Goal: Task Accomplishment & Management: Use online tool/utility

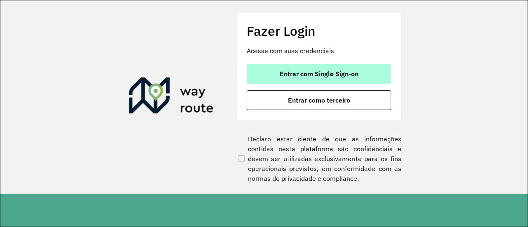
click at [315, 75] on span "Entrar com Single Sign-on" at bounding box center [318, 73] width 79 height 7
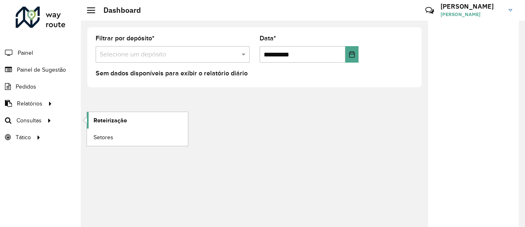
click at [106, 117] on span "Roteirização" at bounding box center [110, 120] width 33 height 9
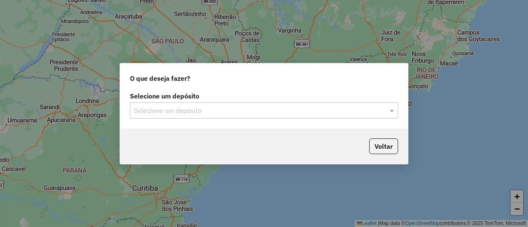
click at [242, 112] on input "text" at bounding box center [255, 111] width 243 height 10
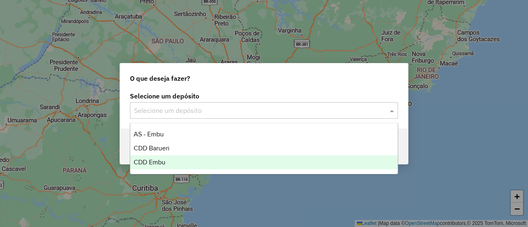
click at [190, 158] on div "CDD Embu" at bounding box center [263, 162] width 267 height 14
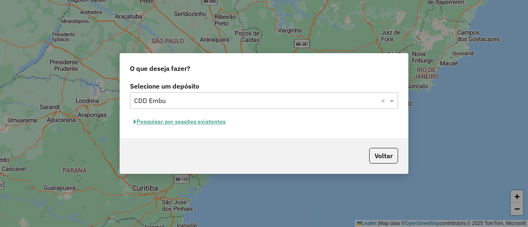
click at [173, 124] on button "Pesquisar por sessões existentes" at bounding box center [179, 121] width 99 height 13
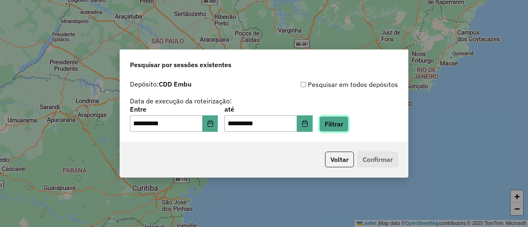
click at [334, 129] on button "Filtrar" at bounding box center [333, 124] width 29 height 16
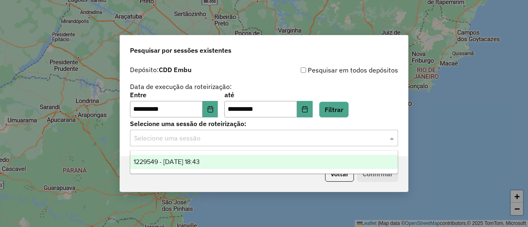
click at [215, 145] on div "Selecione uma sessão" at bounding box center [264, 138] width 268 height 16
click at [199, 163] on span "1229549 - 14/08/2025 18:43" at bounding box center [167, 161] width 66 height 7
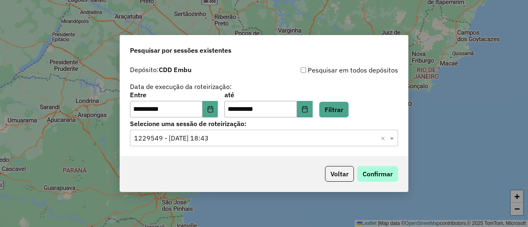
click at [364, 166] on div "Voltar Confirmar" at bounding box center [264, 173] width 288 height 35
click at [366, 169] on button "Confirmar" at bounding box center [377, 174] width 41 height 16
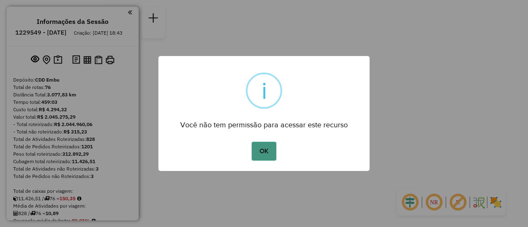
click at [260, 148] on button "OK" at bounding box center [263, 151] width 24 height 19
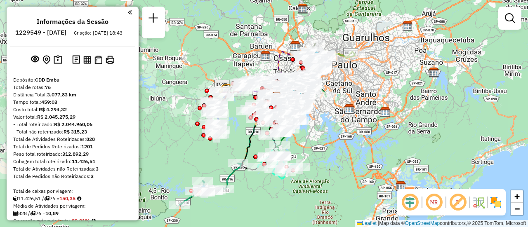
drag, startPoint x: 264, startPoint y: 68, endPoint x: 277, endPoint y: 52, distance: 20.5
click at [277, 52] on icon at bounding box center [294, 75] width 44 height 46
click at [435, 204] on em at bounding box center [434, 202] width 20 height 20
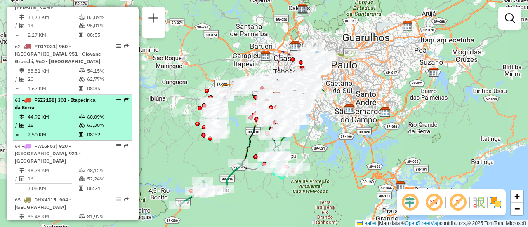
select select "**********"
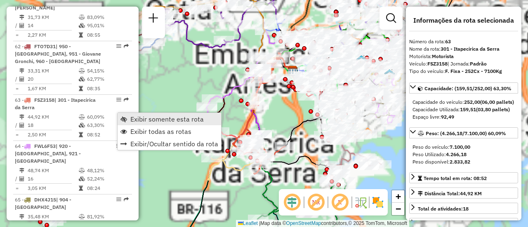
click at [137, 117] on span "Exibir somente esta rota" at bounding box center [166, 119] width 73 height 7
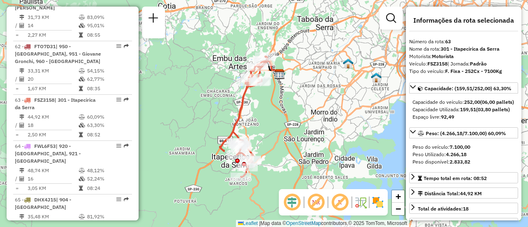
drag, startPoint x: 293, startPoint y: 111, endPoint x: 281, endPoint y: 119, distance: 14.9
click at [280, 115] on div "Janela de atendimento Grade de atendimento Capacidade Transportadoras Veículos …" at bounding box center [264, 113] width 528 height 227
click at [315, 206] on em at bounding box center [316, 202] width 20 height 20
click at [317, 203] on em at bounding box center [316, 202] width 20 height 20
click at [379, 202] on img at bounding box center [377, 202] width 13 height 13
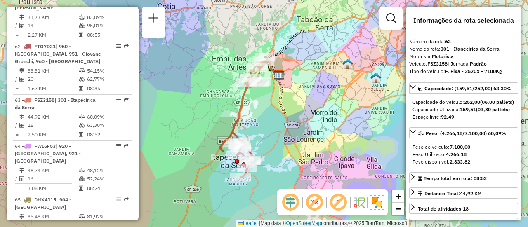
click at [337, 202] on em at bounding box center [338, 202] width 20 height 20
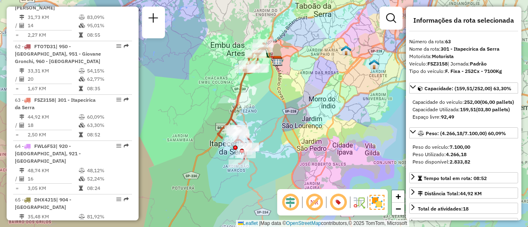
drag, startPoint x: 259, startPoint y: 122, endPoint x: 257, endPoint y: 107, distance: 14.9
click at [257, 107] on div "Janela de atendimento Grade de atendimento Capacidade Transportadoras Veículos …" at bounding box center [264, 113] width 528 height 227
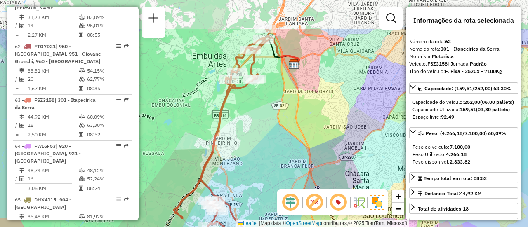
drag, startPoint x: 251, startPoint y: 103, endPoint x: 247, endPoint y: 155, distance: 52.1
click at [247, 155] on div "Janela de atendimento Grade de atendimento Capacidade Transportadoras Veículos …" at bounding box center [264, 113] width 528 height 227
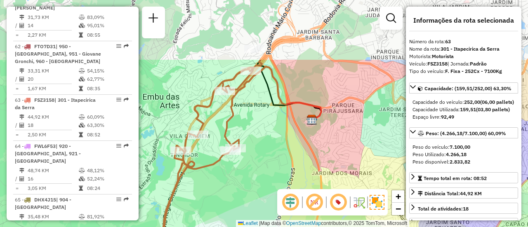
drag, startPoint x: 267, startPoint y: 88, endPoint x: 257, endPoint y: 171, distance: 83.4
click at [257, 171] on div "Janela de atendimento Grade de atendimento Capacidade Transportadoras Veículos …" at bounding box center [264, 113] width 528 height 227
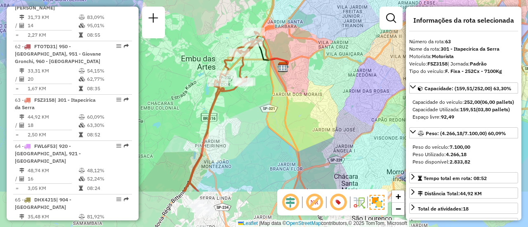
drag, startPoint x: 261, startPoint y: 141, endPoint x: 259, endPoint y: 81, distance: 60.2
click at [259, 82] on div "Janela de atendimento Grade de atendimento Capacidade Transportadoras Veículos …" at bounding box center [264, 113] width 528 height 227
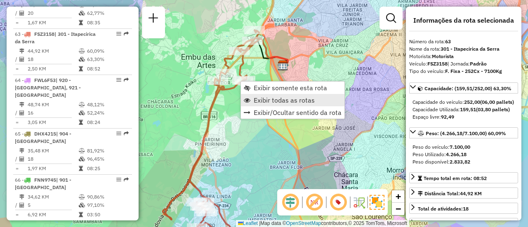
scroll to position [3206, 0]
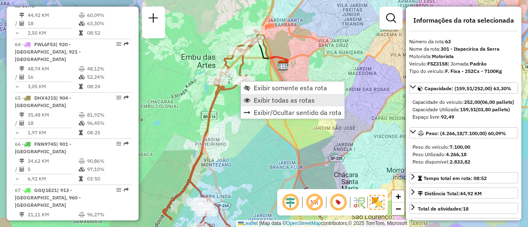
click at [260, 101] on span "Exibir todas as rotas" at bounding box center [283, 100] width 61 height 7
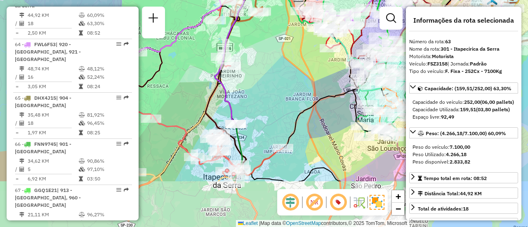
drag, startPoint x: 250, startPoint y: 130, endPoint x: 266, endPoint y: 55, distance: 76.8
click at [266, 55] on div "Janela de atendimento Grade de atendimento Capacidade Transportadoras Veículos …" at bounding box center [264, 113] width 528 height 227
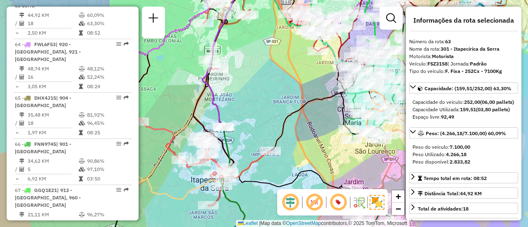
drag, startPoint x: 269, startPoint y: 106, endPoint x: 253, endPoint y: 117, distance: 19.2
click at [253, 117] on div "Janela de atendimento Grade de atendimento Capacidade Transportadoras Veículos …" at bounding box center [264, 113] width 528 height 227
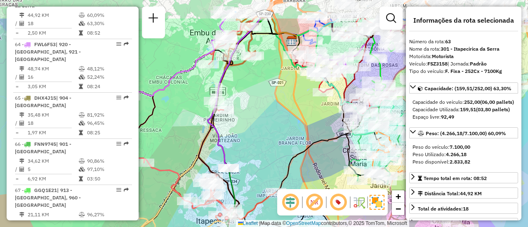
drag, startPoint x: 265, startPoint y: 103, endPoint x: 271, endPoint y: 137, distance: 34.3
click at [271, 145] on div "Janela de atendimento Grade de atendimento Capacidade Transportadoras Veículos …" at bounding box center [264, 113] width 528 height 227
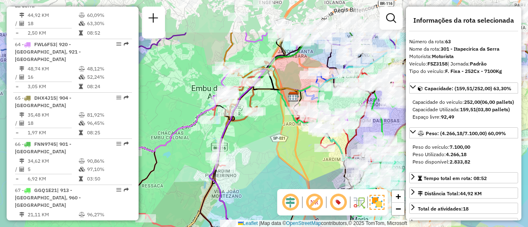
drag, startPoint x: 266, startPoint y: 127, endPoint x: 267, endPoint y: 182, distance: 55.3
click at [267, 182] on div "Janela de atendimento Grade de atendimento Capacidade Transportadoras Veículos …" at bounding box center [264, 113] width 528 height 227
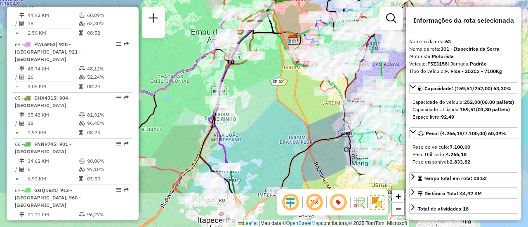
drag, startPoint x: 259, startPoint y: 156, endPoint x: 258, endPoint y: 100, distance: 56.5
click at [258, 100] on div "Janela de atendimento Grade de atendimento Capacidade Transportadoras Veículos …" at bounding box center [264, 113] width 528 height 227
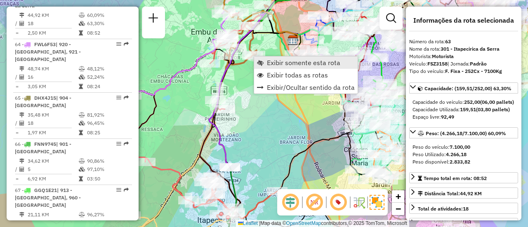
click at [265, 61] on link "Exibir somente esta rota" at bounding box center [305, 62] width 103 height 12
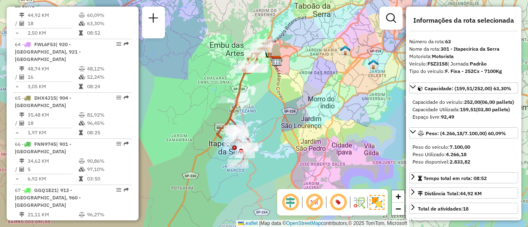
drag, startPoint x: 273, startPoint y: 114, endPoint x: 257, endPoint y: 104, distance: 18.9
click at [257, 104] on div "Janela de atendimento Grade de atendimento Capacidade Transportadoras Veículos …" at bounding box center [264, 113] width 528 height 227
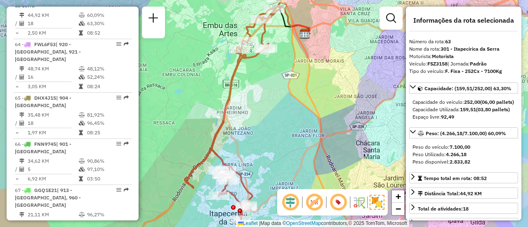
drag, startPoint x: 257, startPoint y: 97, endPoint x: 265, endPoint y: 113, distance: 18.3
click at [265, 113] on div "Janela de atendimento Grade de atendimento Capacidade Transportadoras Veículos …" at bounding box center [264, 113] width 528 height 227
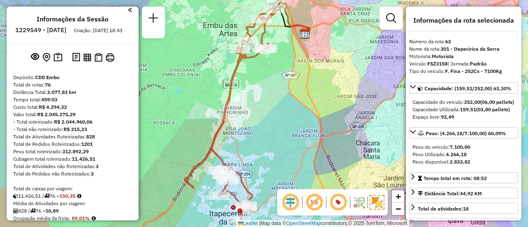
scroll to position [0, 0]
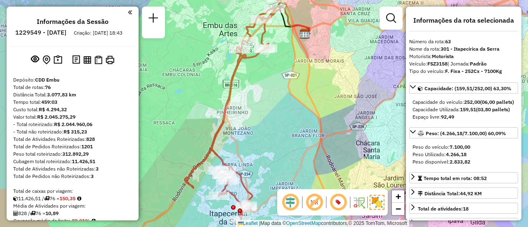
click at [58, 33] on h6 "1229549 - [DATE]" at bounding box center [40, 32] width 51 height 7
copy h6 "1229549"
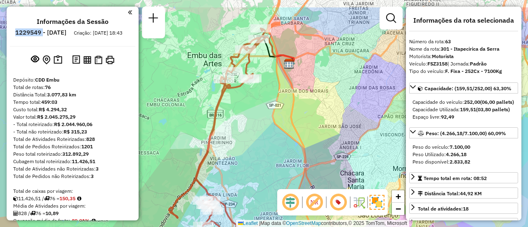
drag, startPoint x: 265, startPoint y: 87, endPoint x: 250, endPoint y: 117, distance: 33.9
click at [250, 117] on div "Janela de atendimento Grade de atendimento Capacidade Transportadoras Veículos …" at bounding box center [264, 113] width 528 height 227
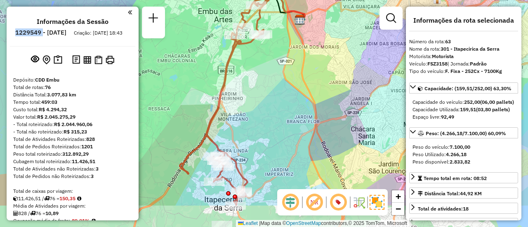
drag, startPoint x: 239, startPoint y: 144, endPoint x: 250, endPoint y: 100, distance: 45.4
click at [250, 100] on div "Janela de atendimento Grade de atendimento Capacidade Transportadoras Veículos …" at bounding box center [264, 113] width 528 height 227
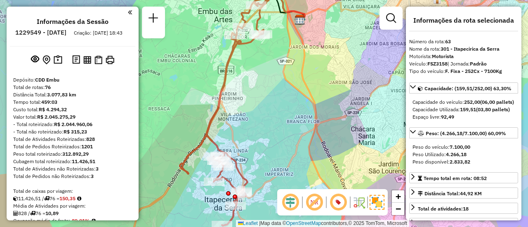
scroll to position [3104, 0]
